Goal: Information Seeking & Learning: Learn about a topic

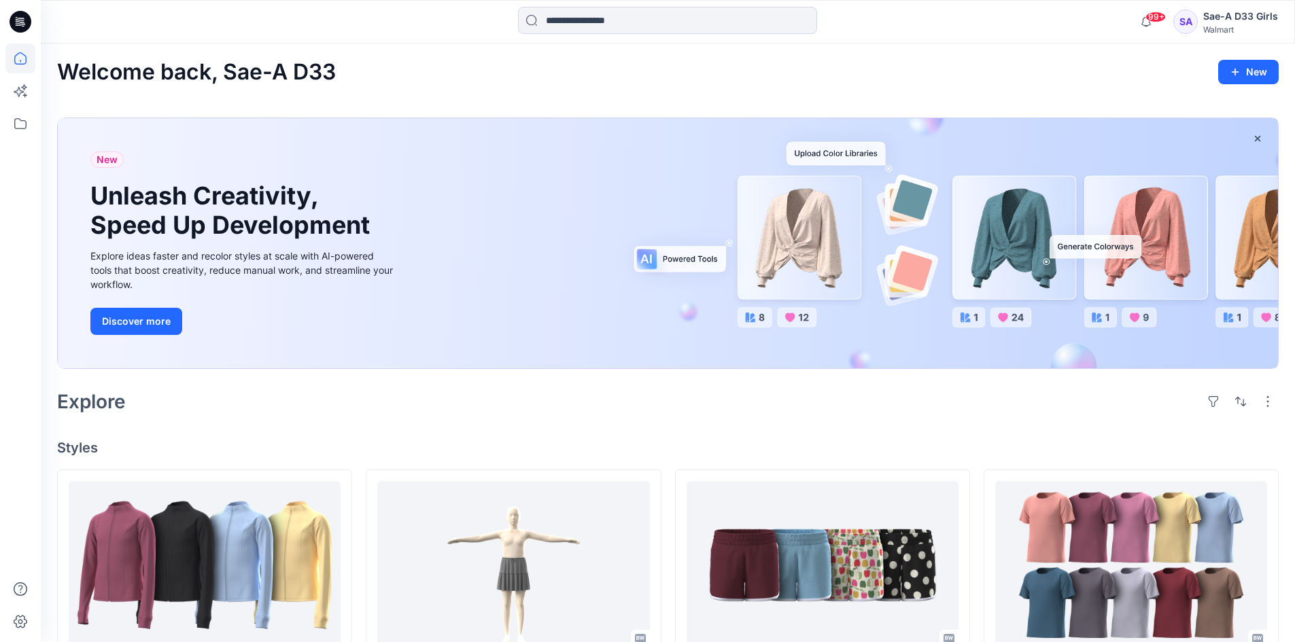
scroll to position [340, 0]
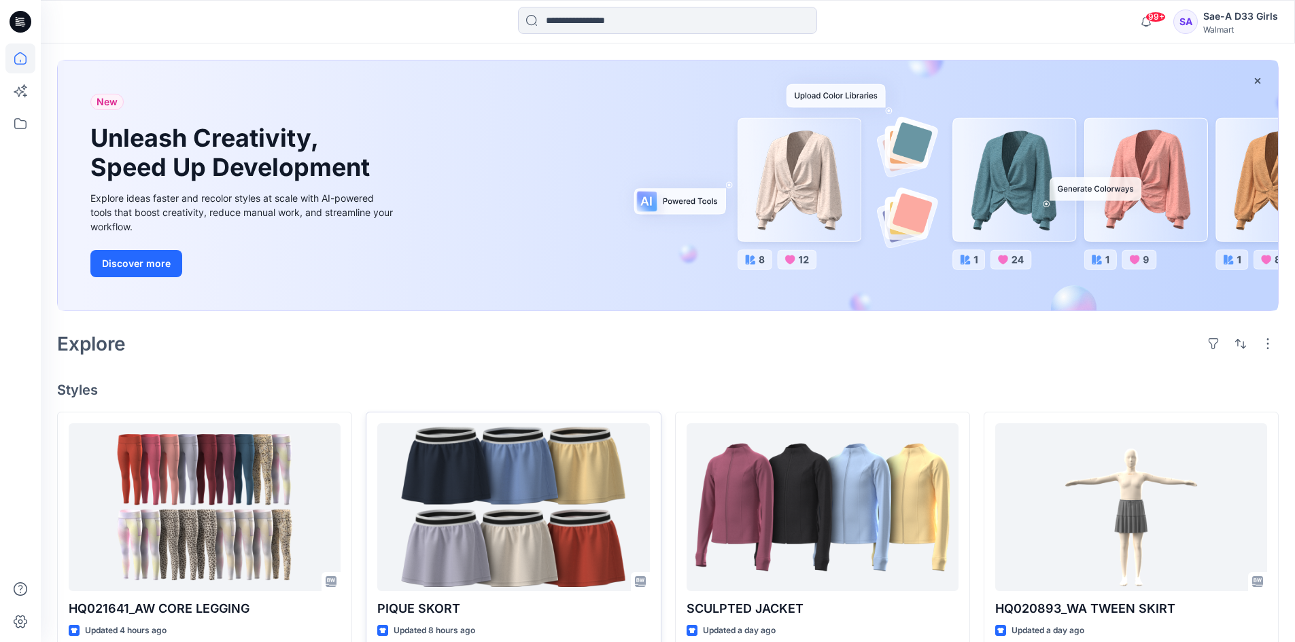
scroll to position [136, 0]
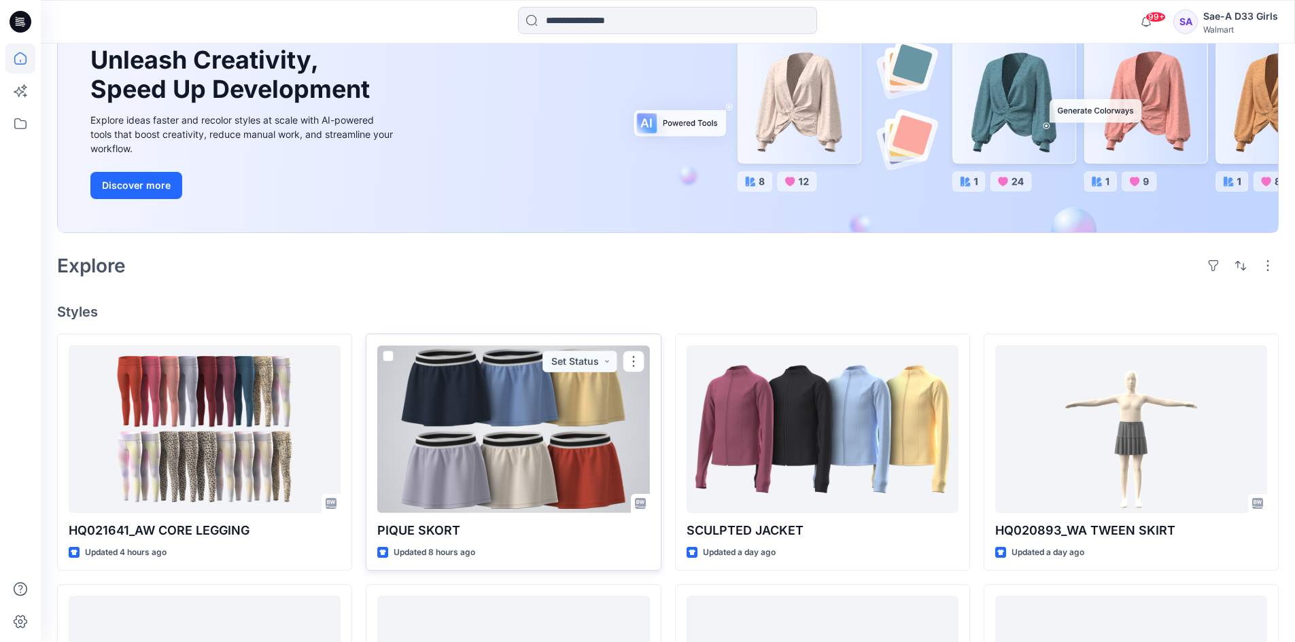
click at [583, 460] on div at bounding box center [513, 429] width 272 height 168
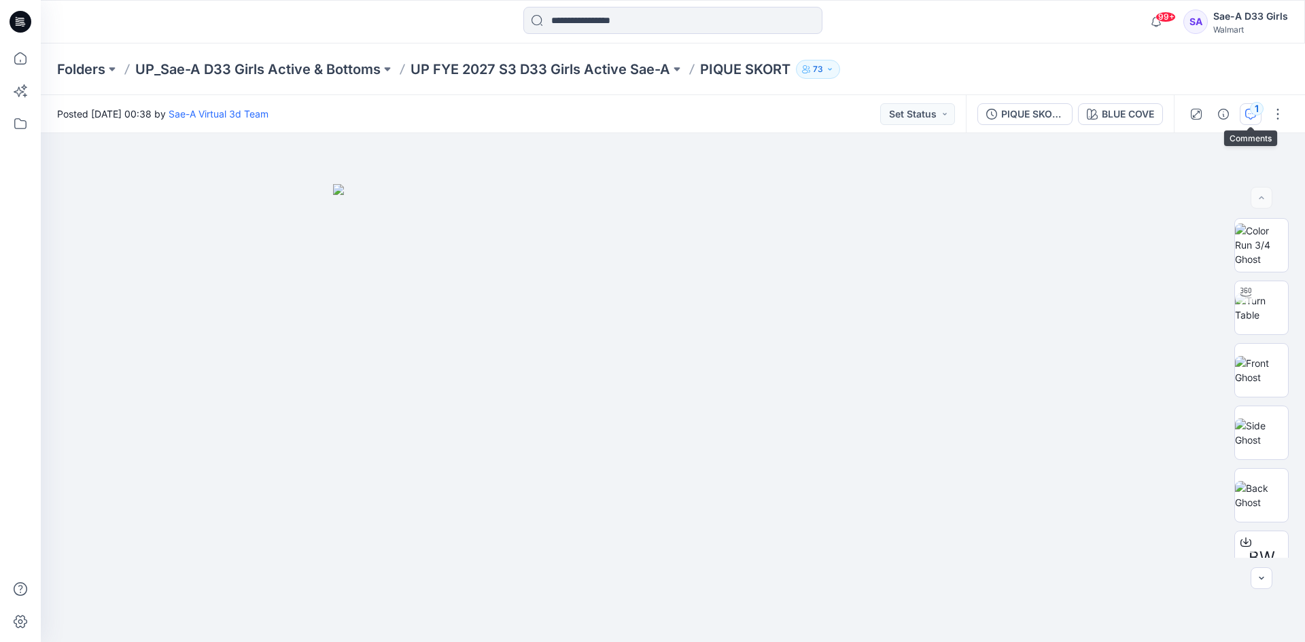
click at [1255, 109] on div "1" at bounding box center [1257, 109] width 14 height 14
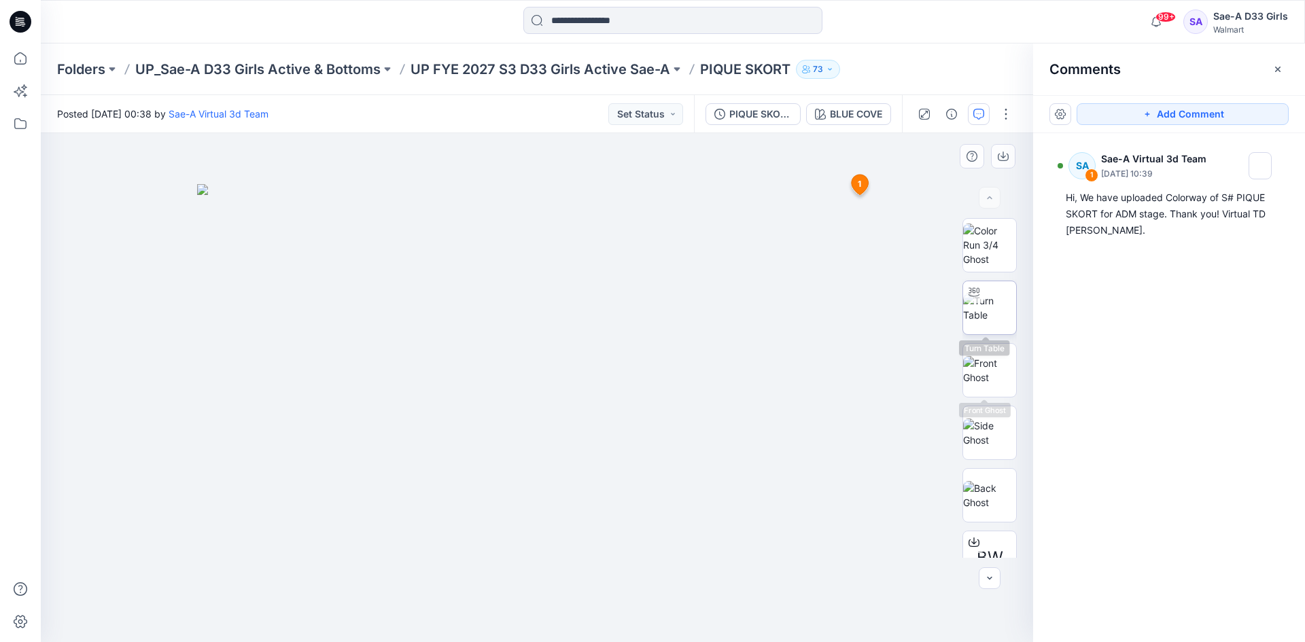
click at [970, 302] on div at bounding box center [974, 292] width 22 height 22
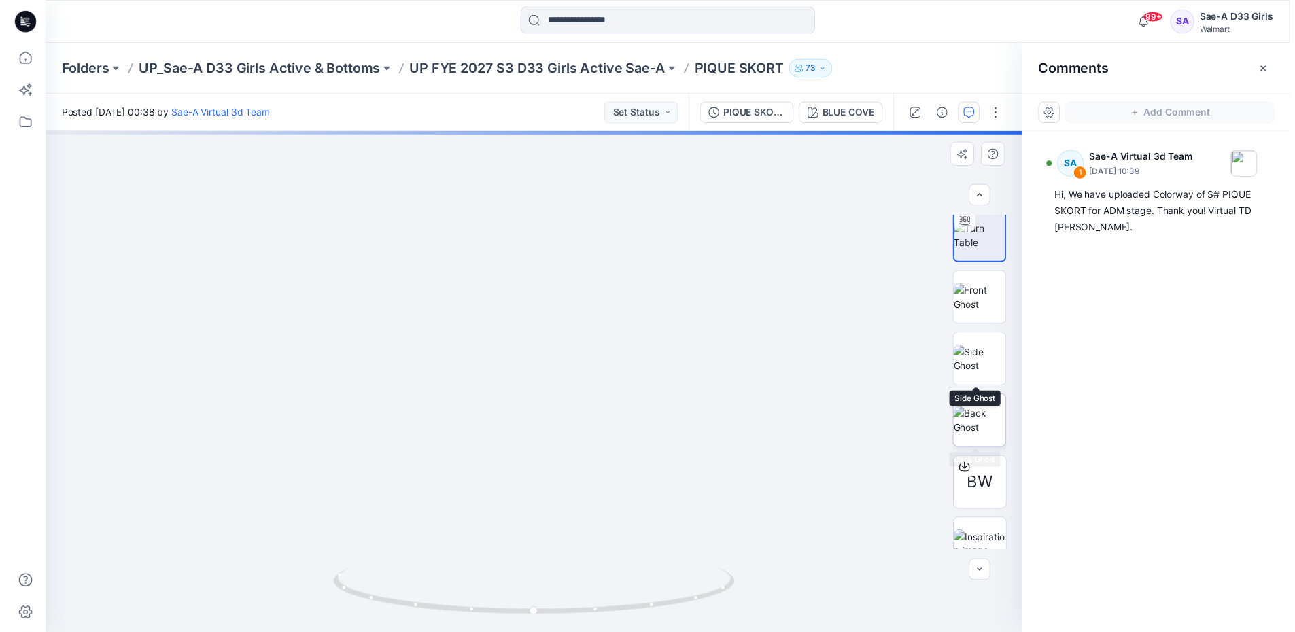
scroll to position [152, 0]
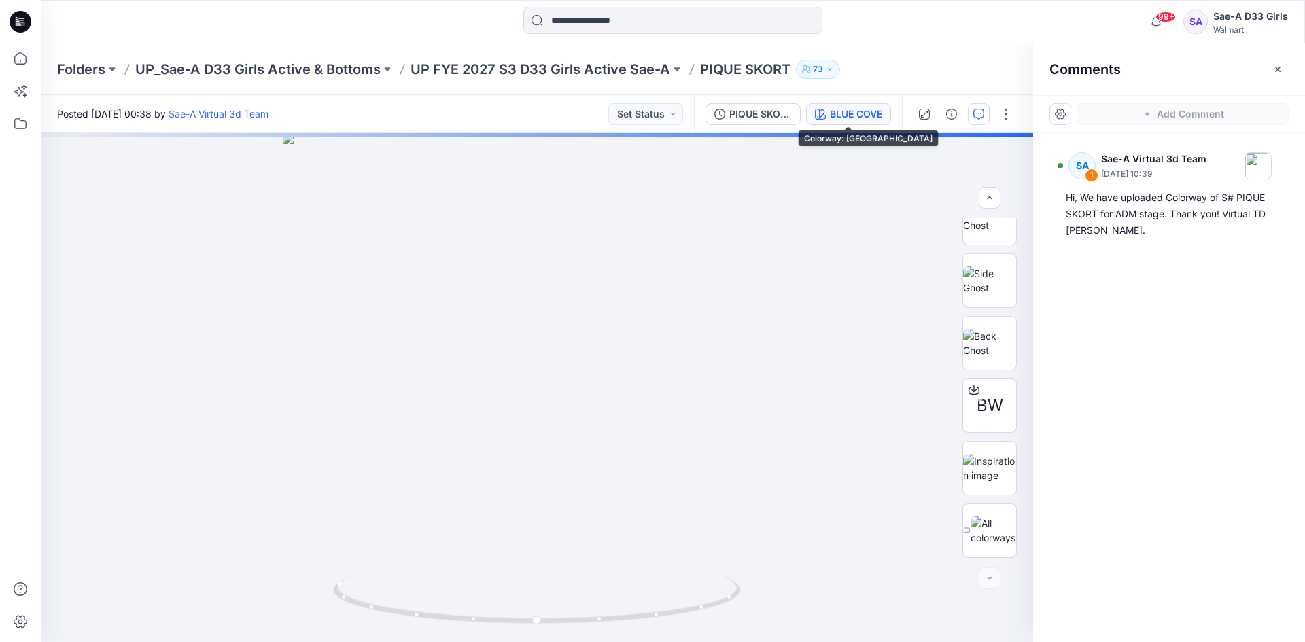
click at [832, 114] on div "BLUE COVE" at bounding box center [856, 114] width 52 height 15
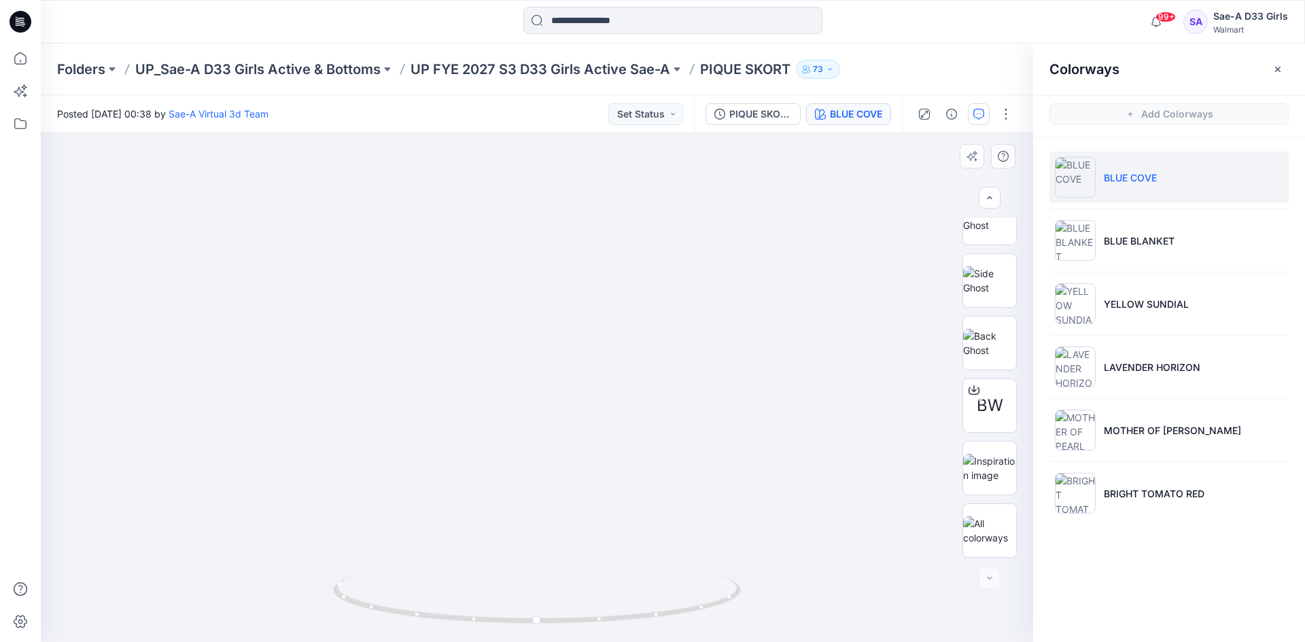
drag, startPoint x: 600, startPoint y: 535, endPoint x: 621, endPoint y: 273, distance: 262.5
drag, startPoint x: 624, startPoint y: 493, endPoint x: 623, endPoint y: 345, distance: 148.2
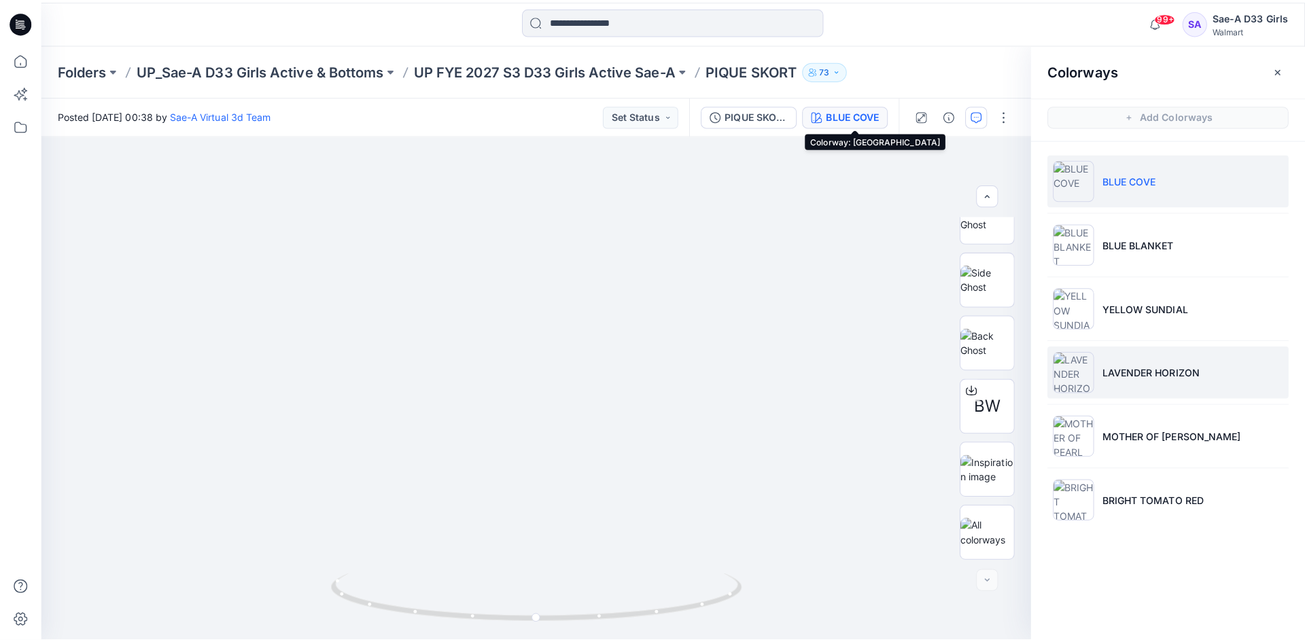
scroll to position [0, 0]
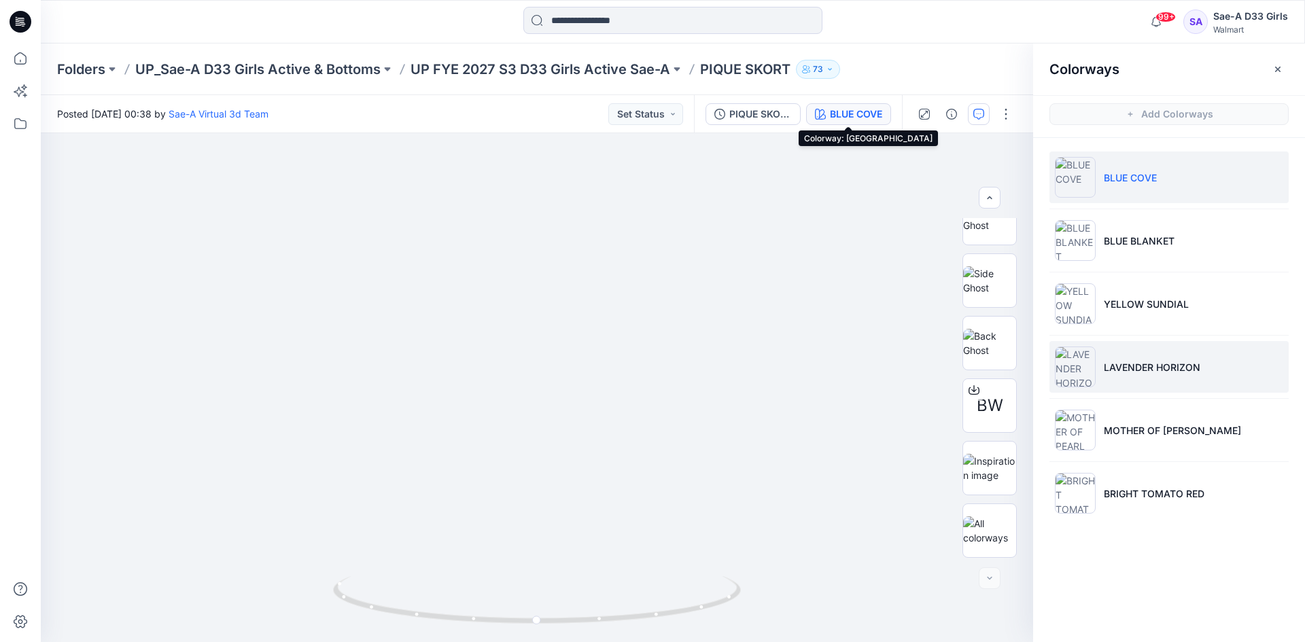
click at [1118, 343] on li "LAVENDER HORIZON" at bounding box center [1169, 367] width 239 height 52
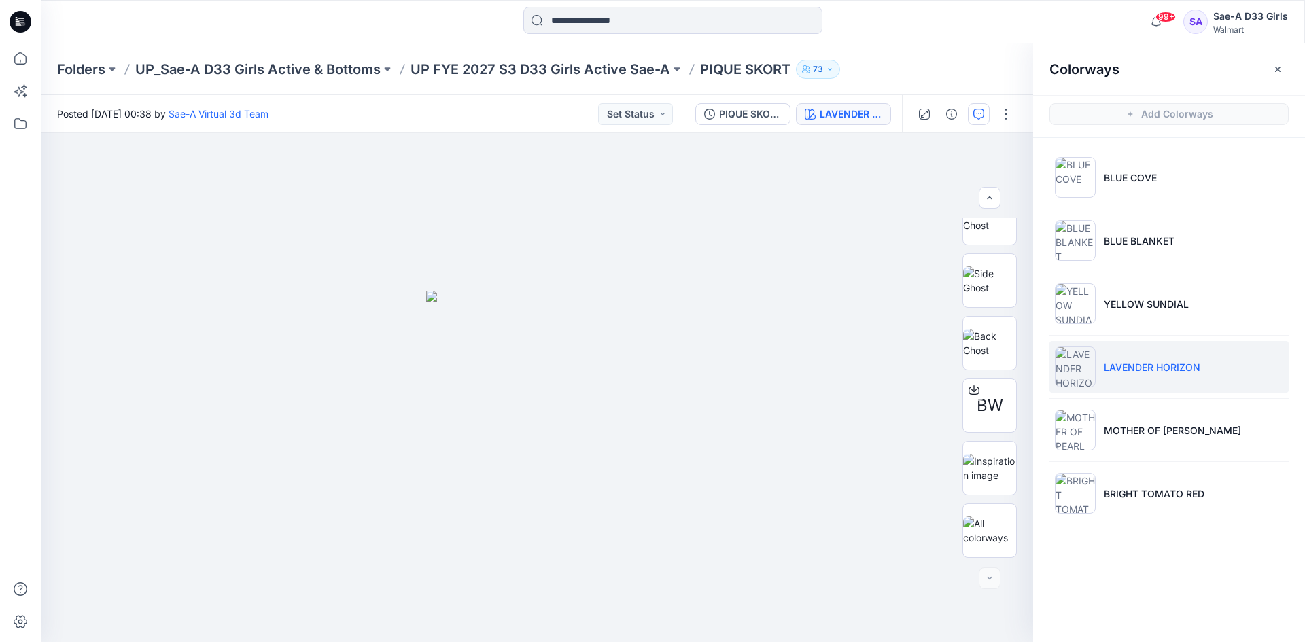
click at [848, 120] on div "LAVENDER HORIZON" at bounding box center [851, 114] width 63 height 15
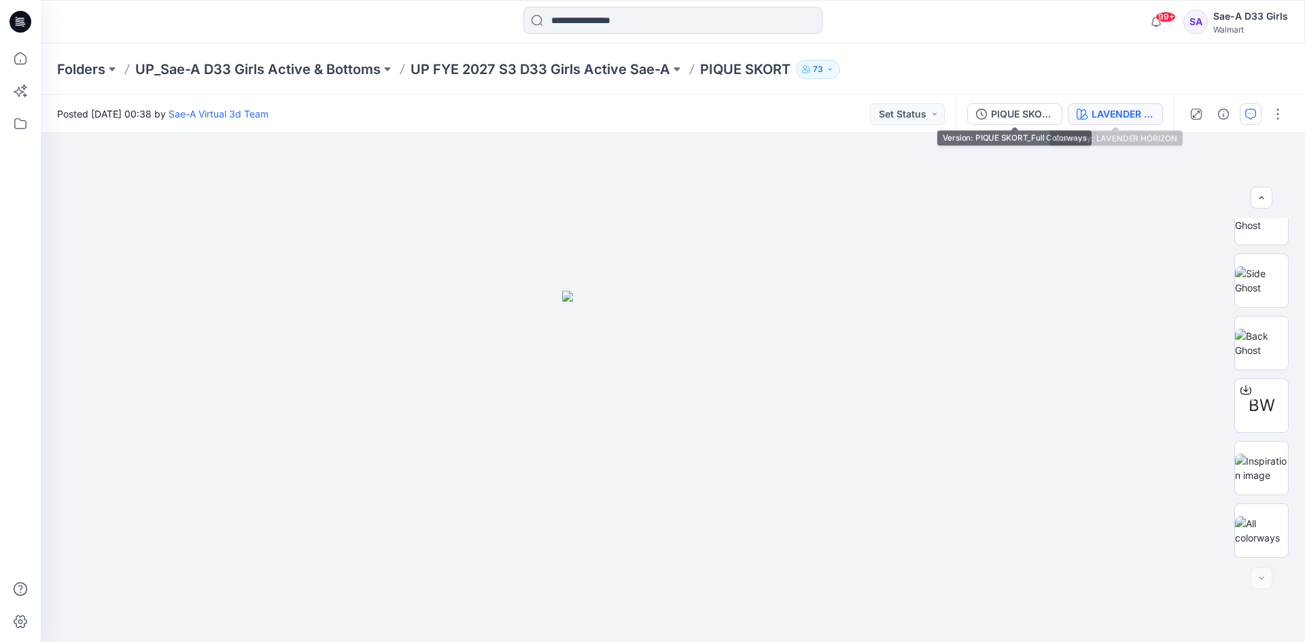
click at [1104, 114] on div "LAVENDER HORIZON" at bounding box center [1123, 114] width 63 height 15
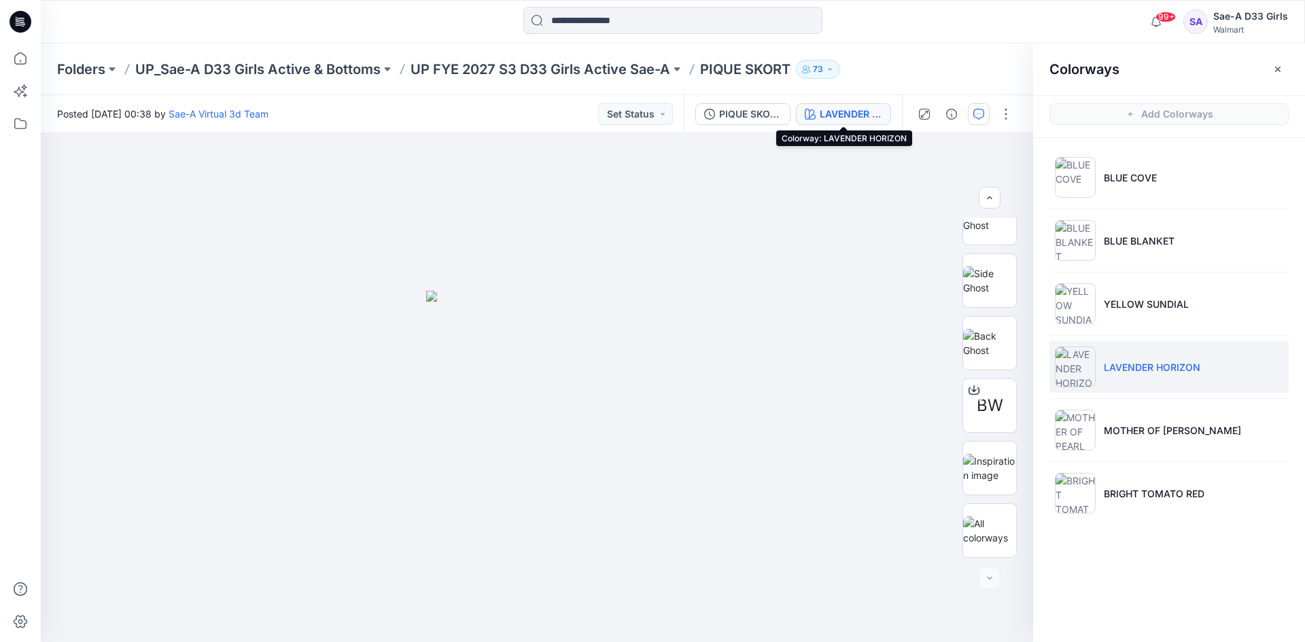
click at [842, 109] on div "LAVENDER HORIZON" at bounding box center [851, 114] width 63 height 15
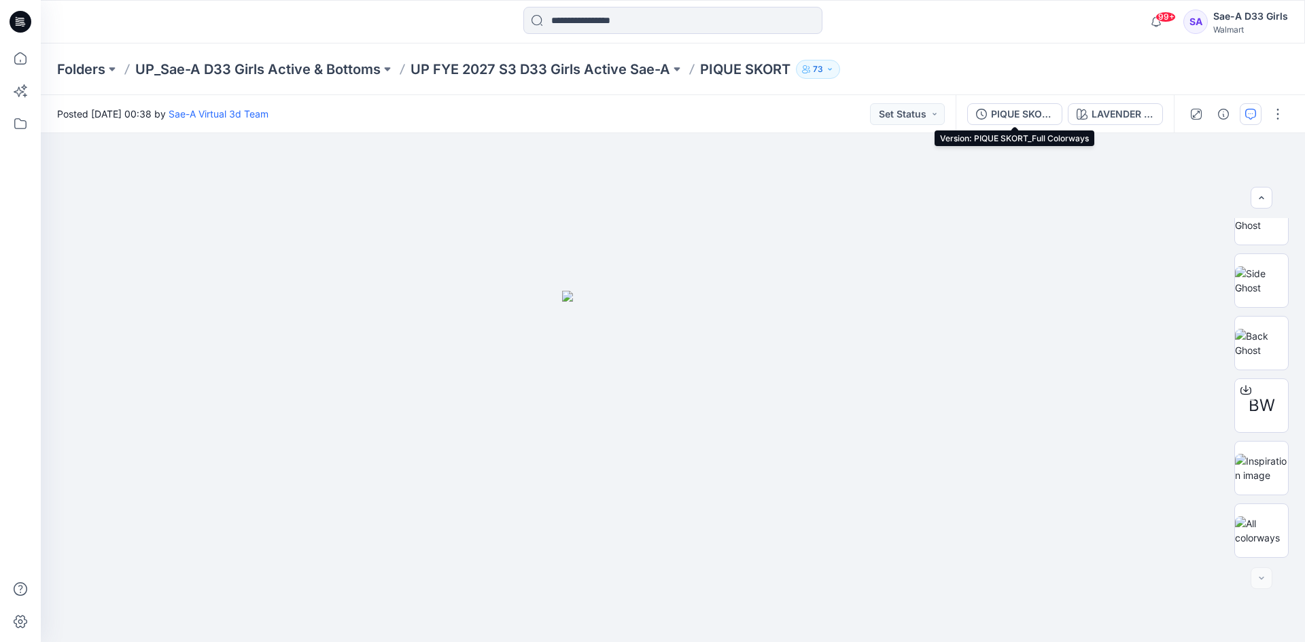
click at [1039, 120] on div "PIQUE SKORT_Full Colorways" at bounding box center [1022, 114] width 63 height 15
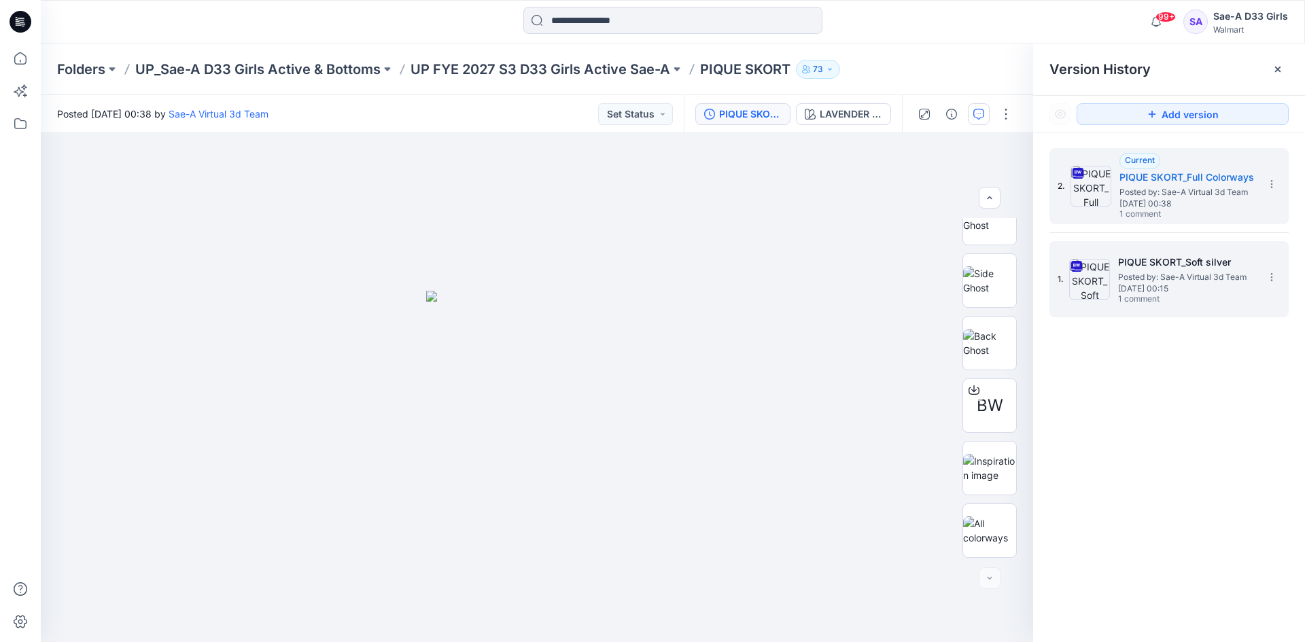
click at [1179, 281] on span "Posted by: Sae-A Virtual 3d Team" at bounding box center [1186, 278] width 136 height 14
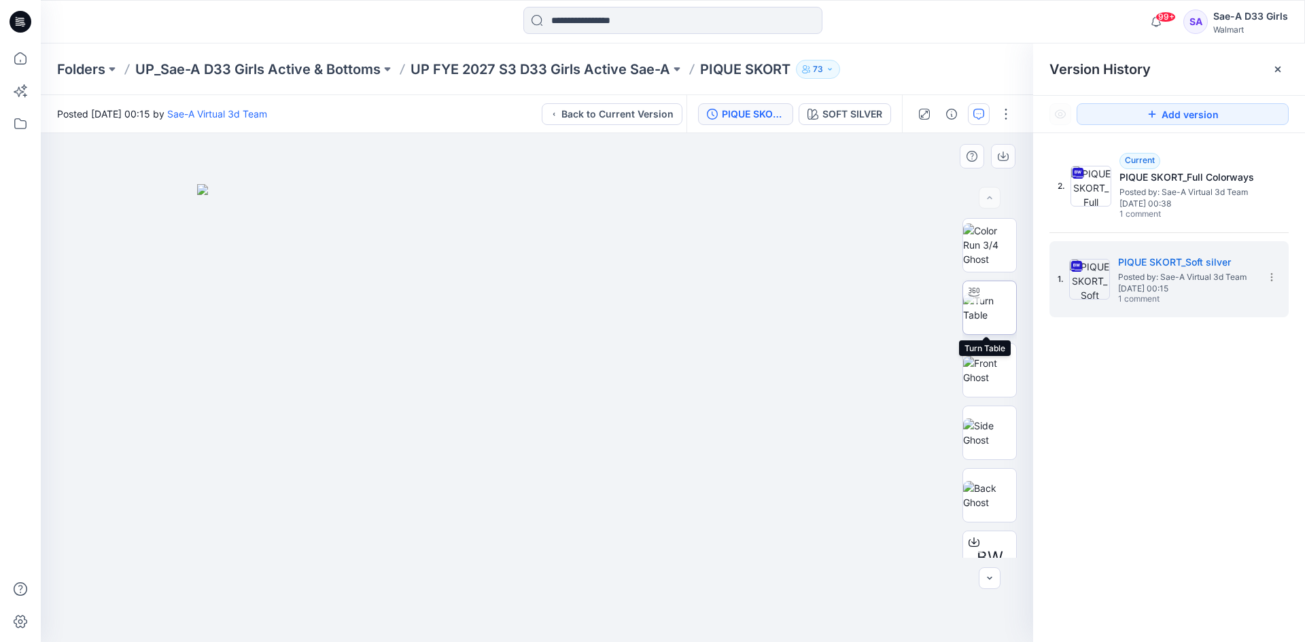
click at [986, 319] on img at bounding box center [989, 308] width 53 height 29
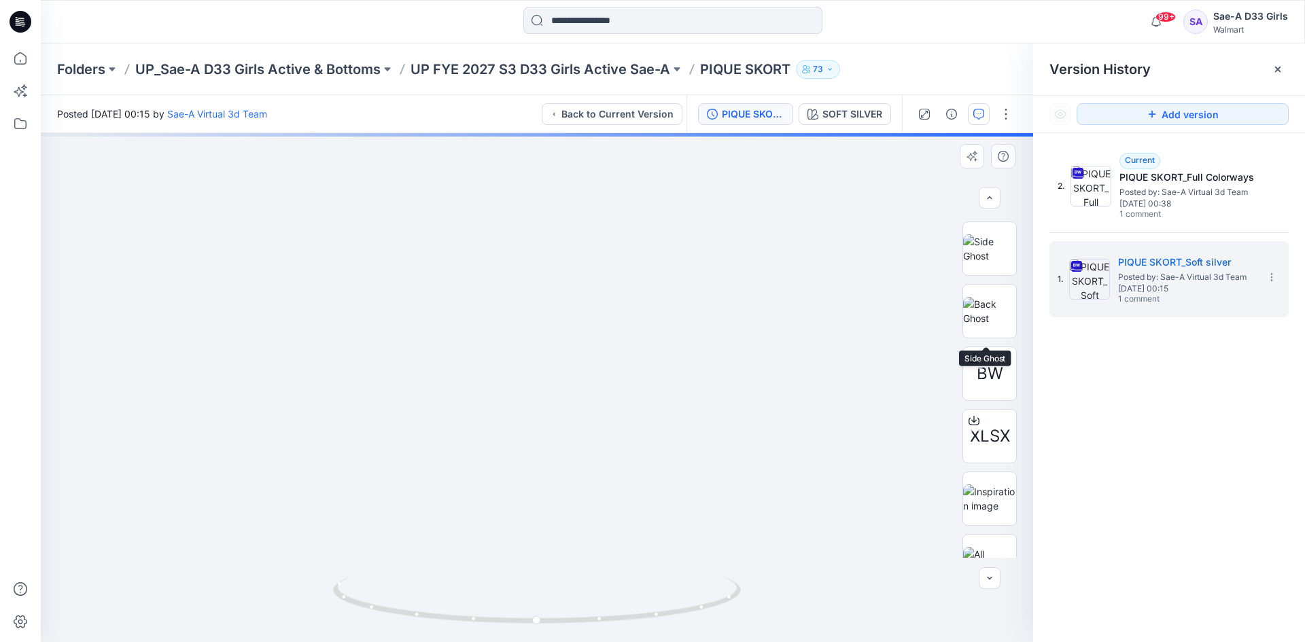
scroll to position [215, 0]
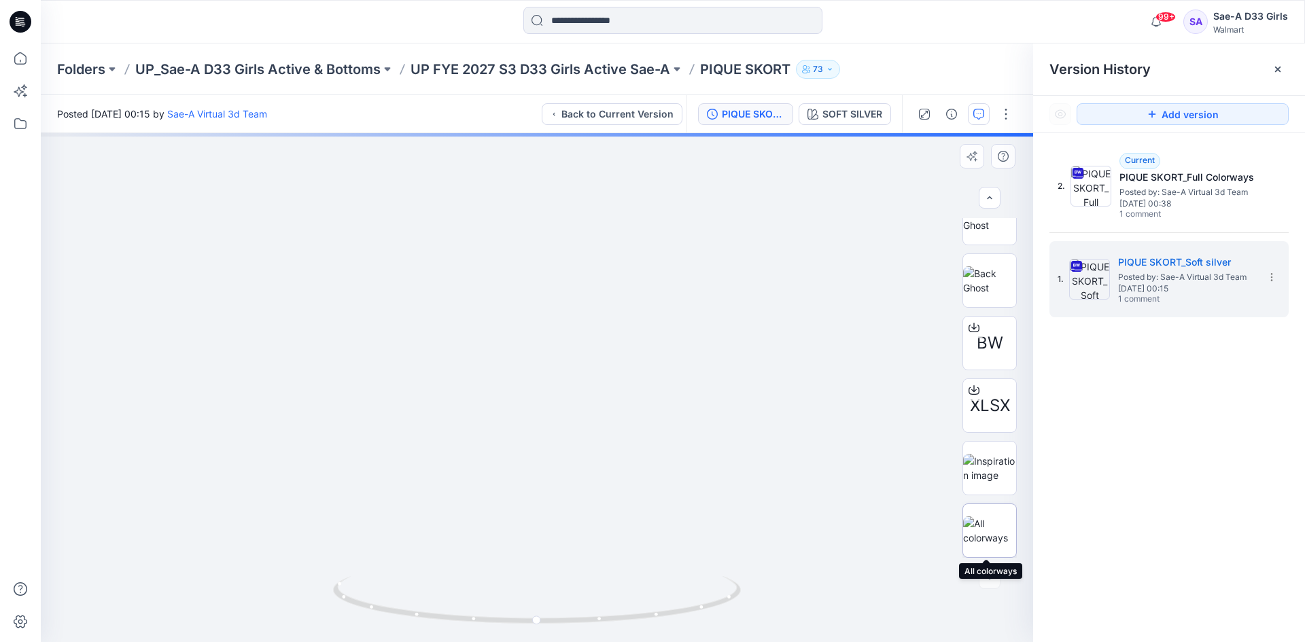
click at [984, 521] on img at bounding box center [989, 531] width 53 height 29
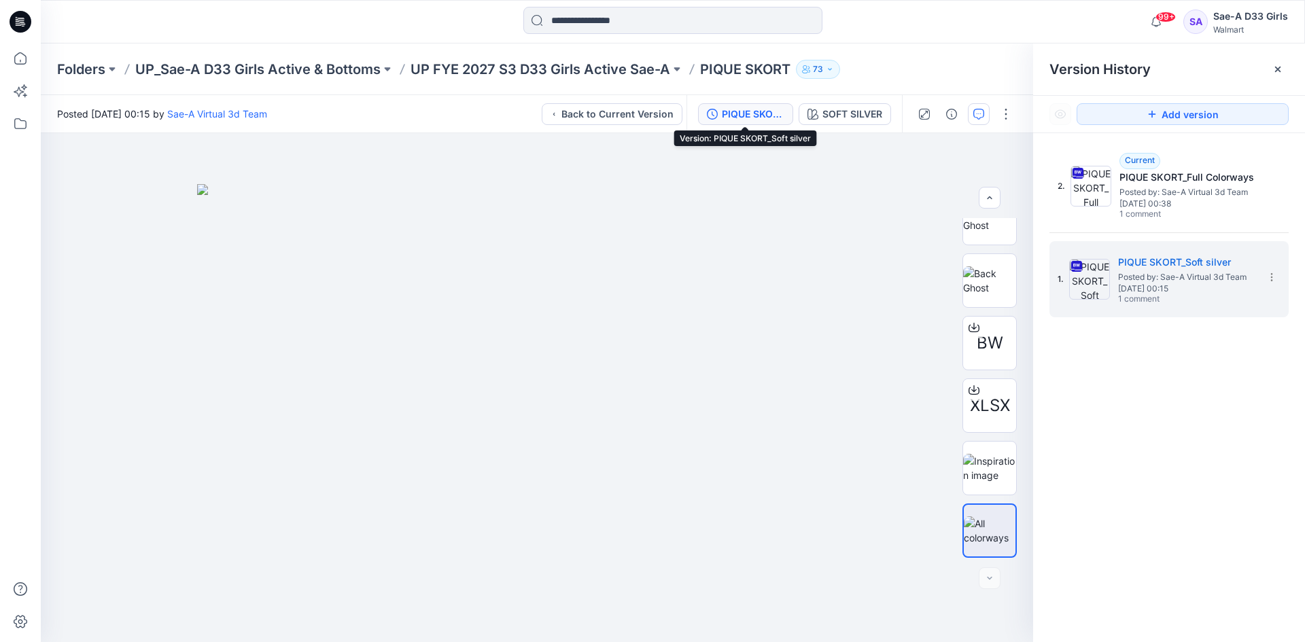
click at [774, 113] on div "PIQUE SKORT_Soft silver" at bounding box center [753, 114] width 63 height 15
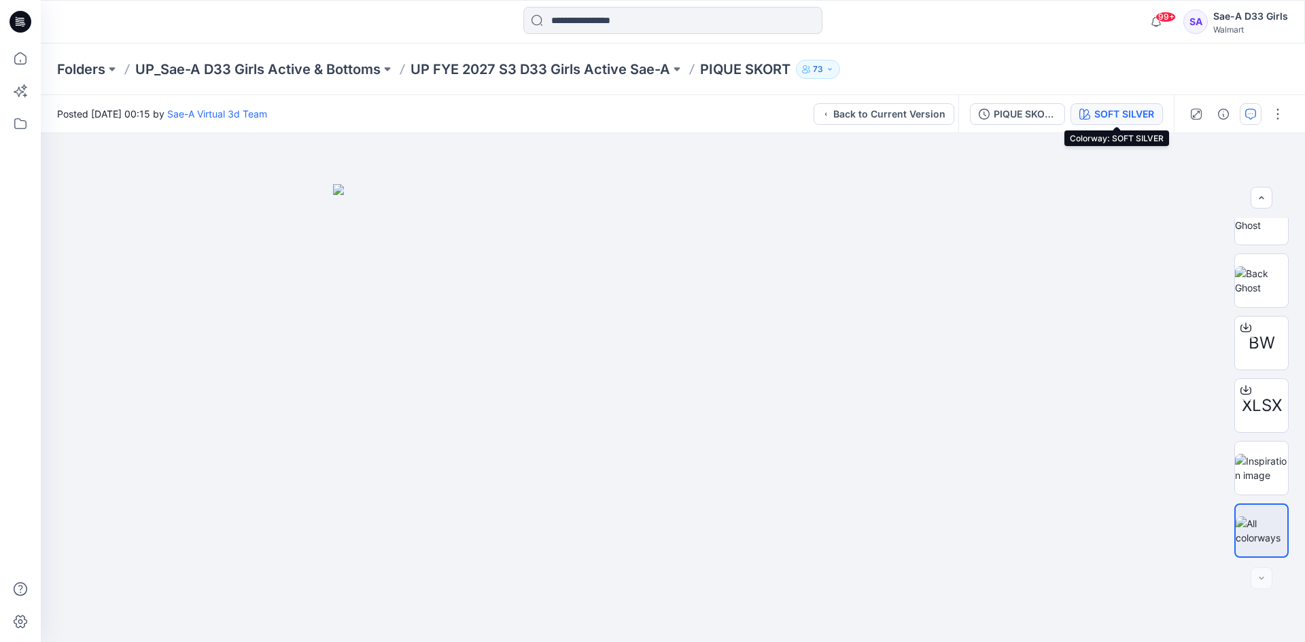
click at [1103, 110] on div "SOFT SILVER" at bounding box center [1124, 114] width 60 height 15
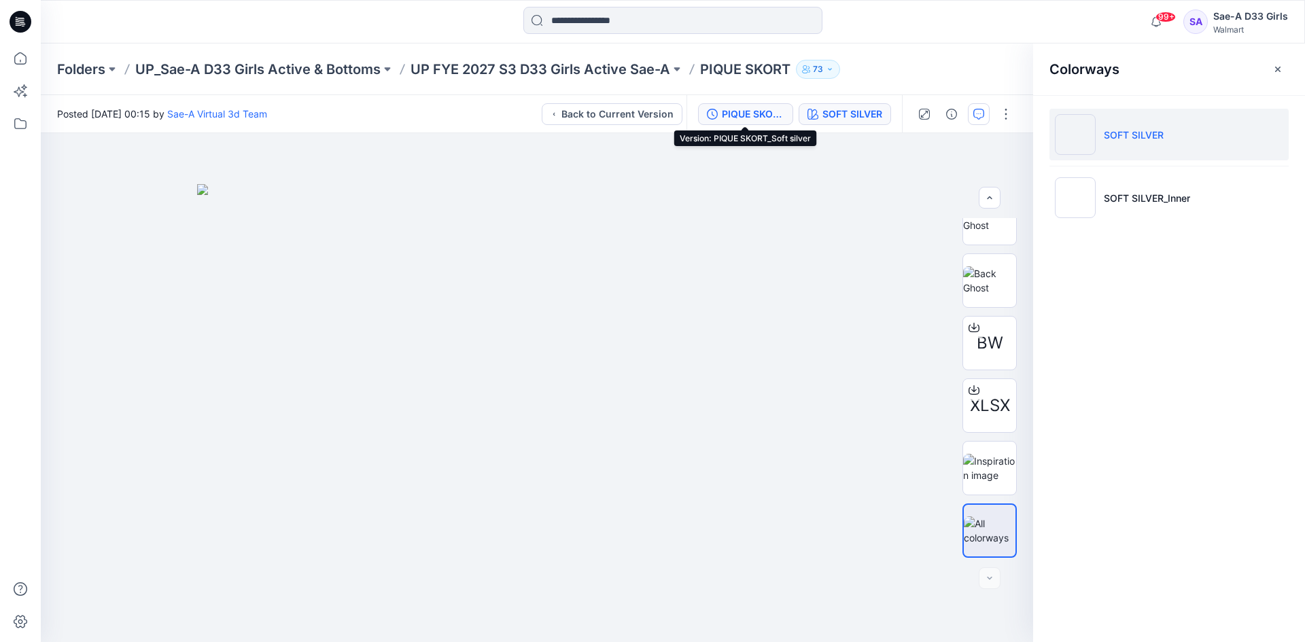
click at [767, 121] on div "PIQUE SKORT_Soft silver" at bounding box center [753, 114] width 63 height 15
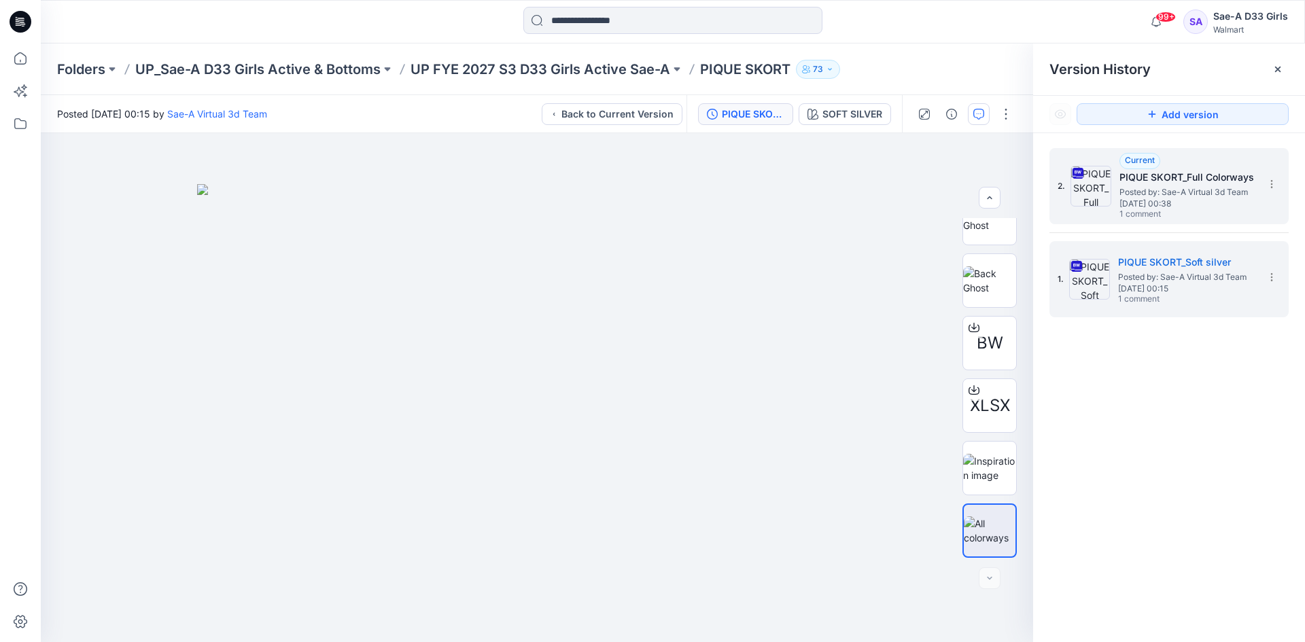
click at [1096, 183] on img at bounding box center [1091, 186] width 41 height 41
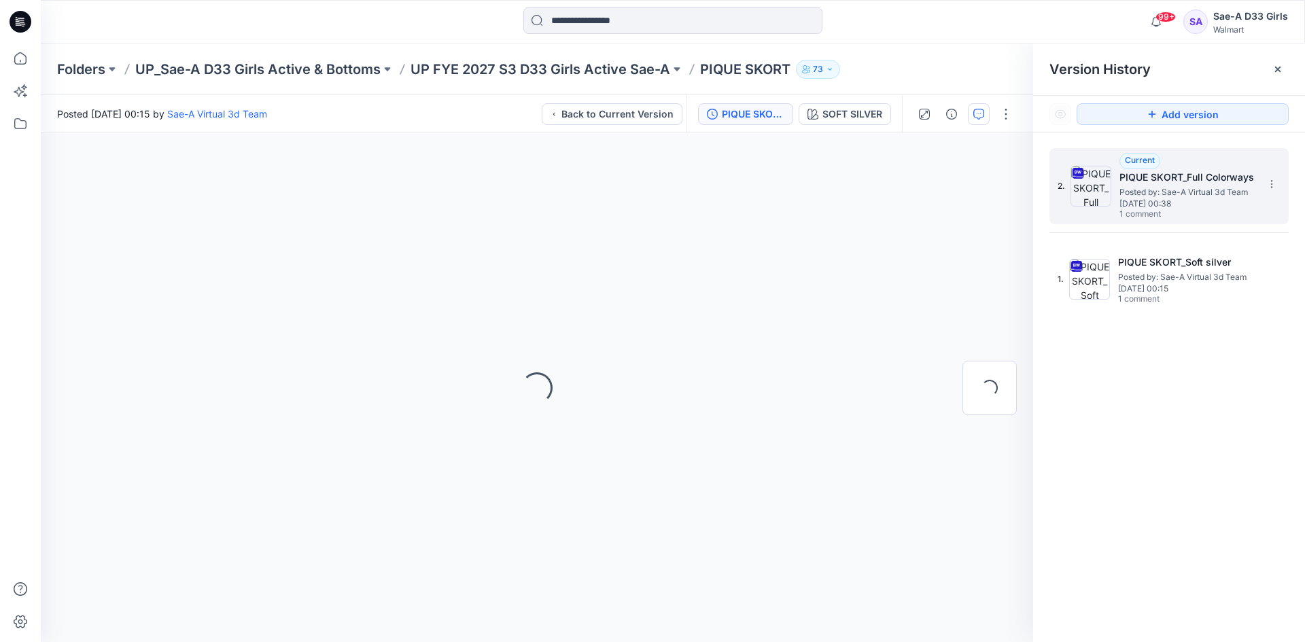
scroll to position [0, 0]
